Goal: Navigation & Orientation: Find specific page/section

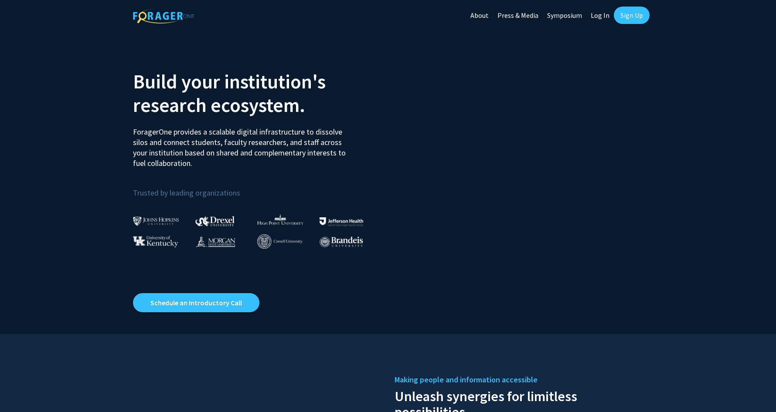
click at [607, 17] on link "Log In" at bounding box center [599, 15] width 27 height 31
select select
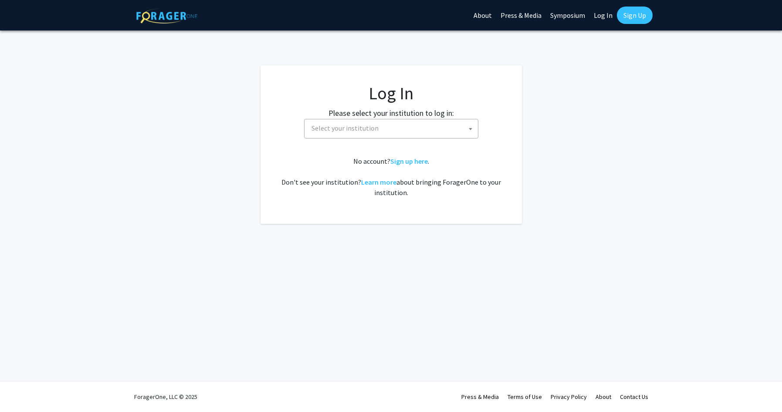
click at [433, 128] on span "Select your institution" at bounding box center [393, 128] width 170 height 18
type input "drexe"
click at [365, 173] on span "drexe Drexel University" at bounding box center [391, 156] width 174 height 34
select select "6"
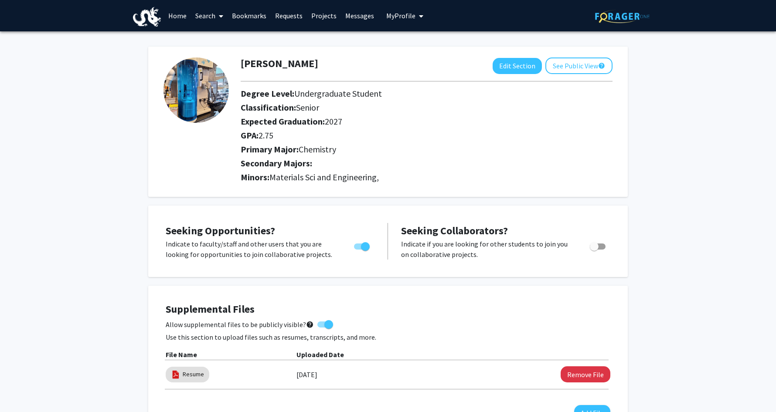
click at [168, 25] on link "Home" at bounding box center [177, 15] width 27 height 31
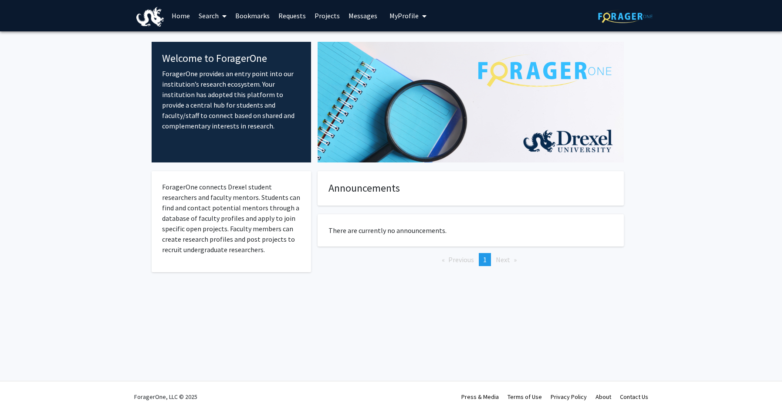
click at [158, 23] on img at bounding box center [150, 17] width 28 height 20
click at [216, 21] on link "Search" at bounding box center [212, 15] width 37 height 31
click at [296, 14] on link "Requests" at bounding box center [292, 15] width 36 height 31
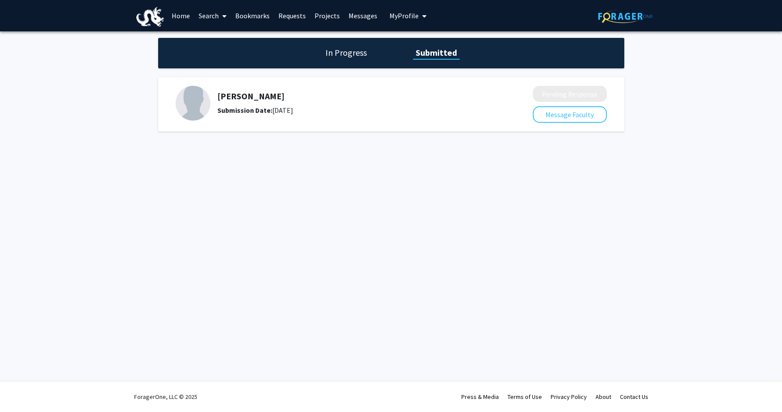
click at [328, 14] on link "Projects" at bounding box center [327, 15] width 34 height 31
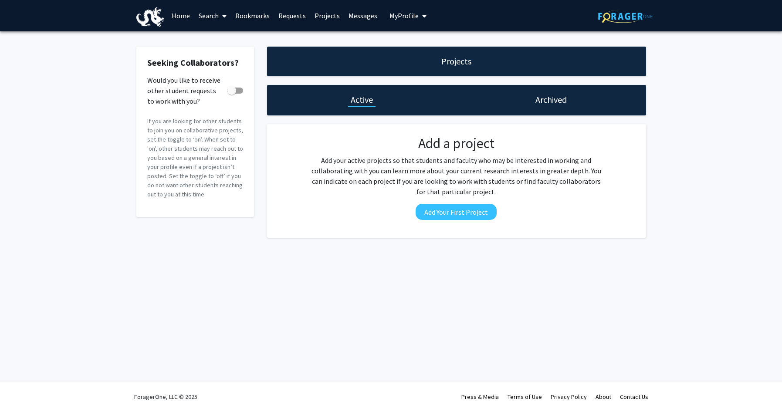
click at [348, 17] on link "Messages" at bounding box center [362, 15] width 37 height 31
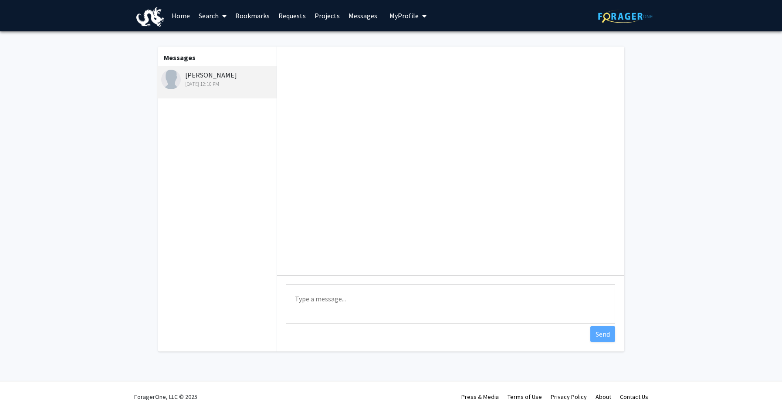
scroll to position [75, 0]
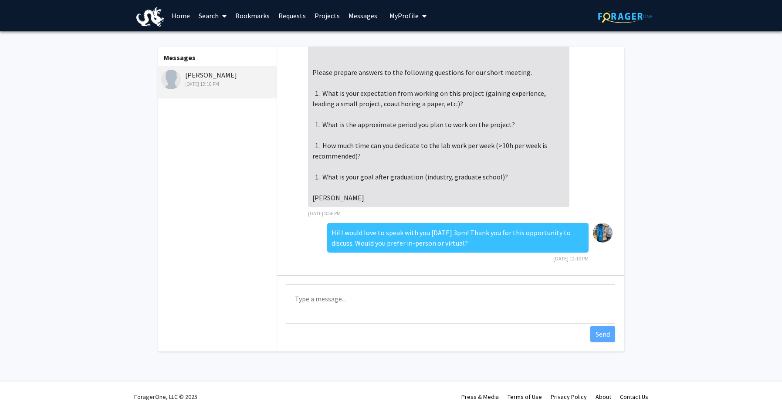
click at [603, 298] on textarea "Type a message" at bounding box center [450, 304] width 329 height 39
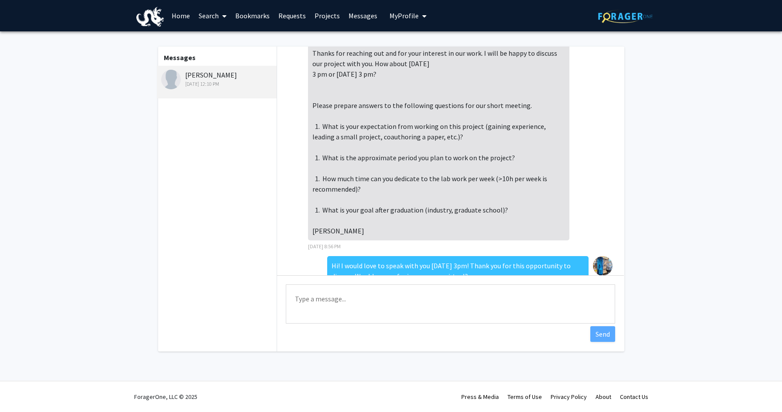
scroll to position [0, 0]
